Goal: Transaction & Acquisition: Download file/media

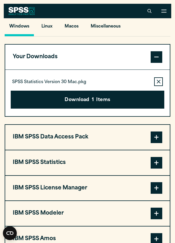
scroll to position [416, 0]
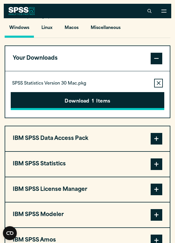
click at [105, 100] on button "Download 1 Items" at bounding box center [88, 101] width 154 height 18
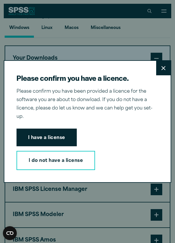
click at [163, 73] on button "Close" at bounding box center [163, 68] width 14 height 14
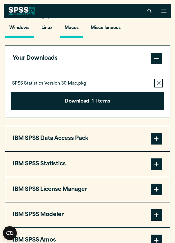
click at [74, 32] on button "Macos" at bounding box center [71, 29] width 23 height 17
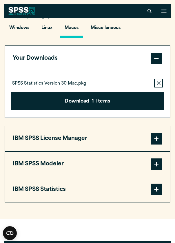
click at [85, 142] on button "IBM SPSS License Manager" at bounding box center [87, 138] width 165 height 25
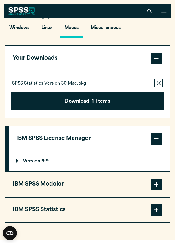
click at [82, 178] on button "IBM SPSS Modeler" at bounding box center [87, 184] width 165 height 25
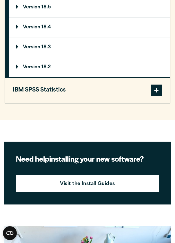
scroll to position [603, 0]
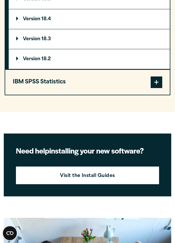
click at [74, 87] on button "IBM SPSS Statistics" at bounding box center [87, 82] width 165 height 25
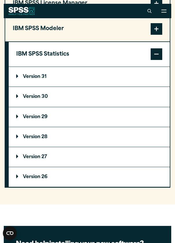
scroll to position [549, 0]
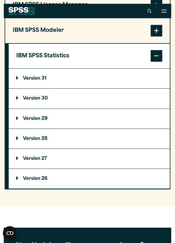
click at [44, 99] on p "Version 30" at bounding box center [32, 98] width 32 height 5
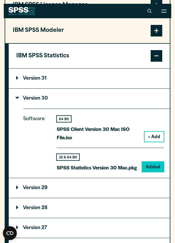
click at [71, 61] on button "IBM SPSS Statistics" at bounding box center [89, 56] width 161 height 25
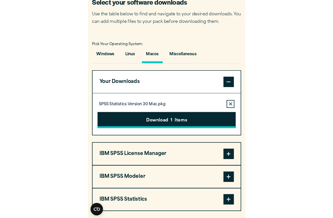
scroll to position [387, 0]
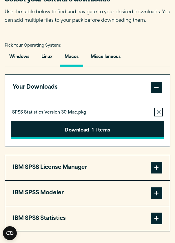
click at [96, 132] on button "Download 1 Items" at bounding box center [88, 130] width 154 height 18
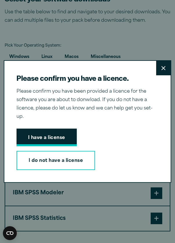
click at [55, 129] on button "I have a license" at bounding box center [47, 138] width 60 height 18
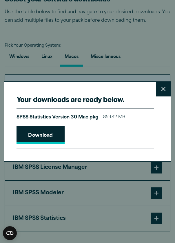
click at [54, 131] on link "Download" at bounding box center [41, 135] width 48 height 18
click at [163, 94] on button "Close" at bounding box center [163, 89] width 14 height 14
